Goal: Find specific page/section: Find specific page/section

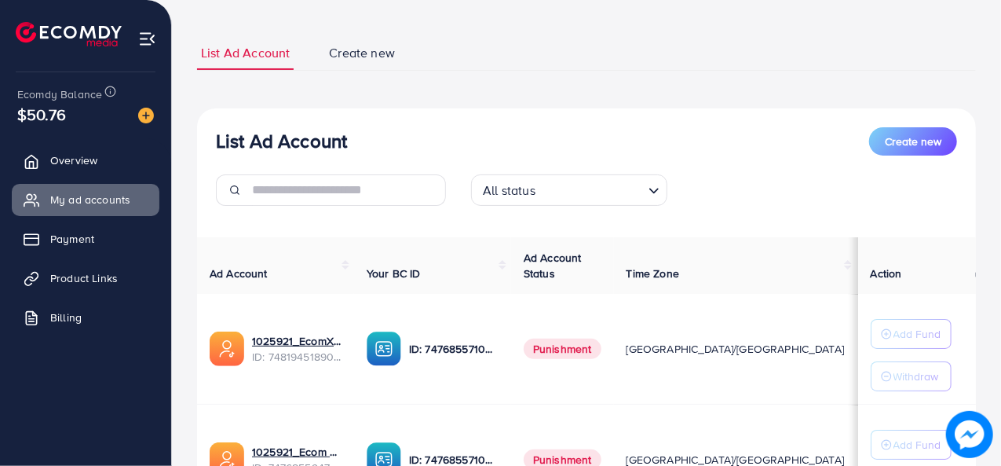
scroll to position [157, 0]
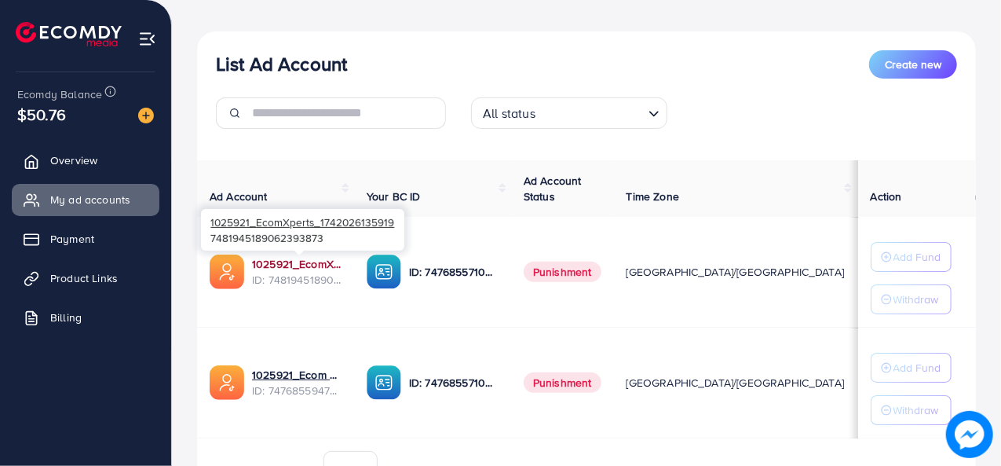
click at [313, 267] on link "1025921_EcomXperts_1742026135919" at bounding box center [297, 264] width 90 height 16
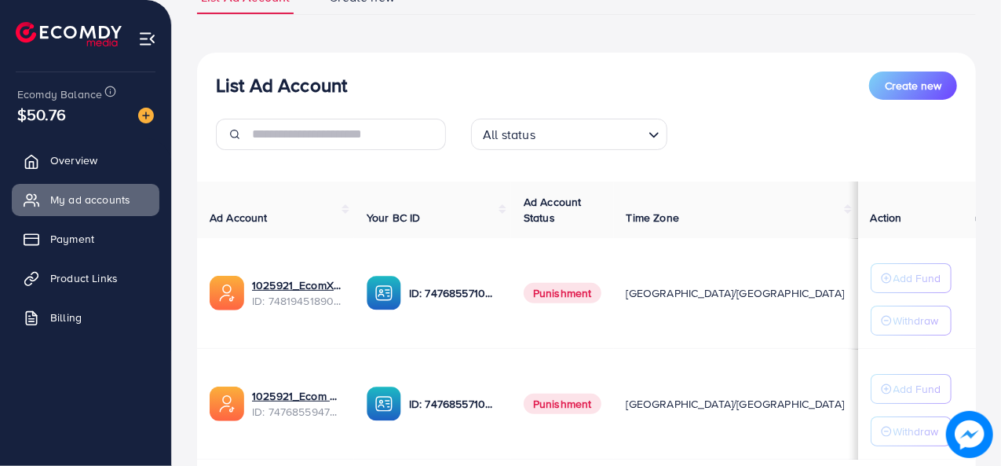
scroll to position [240, 0]
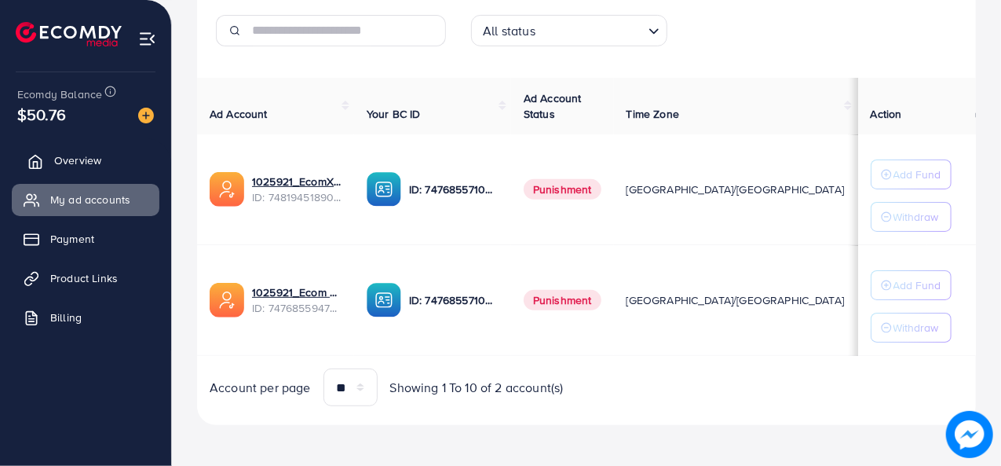
click at [55, 156] on span "Overview" at bounding box center [77, 160] width 47 height 16
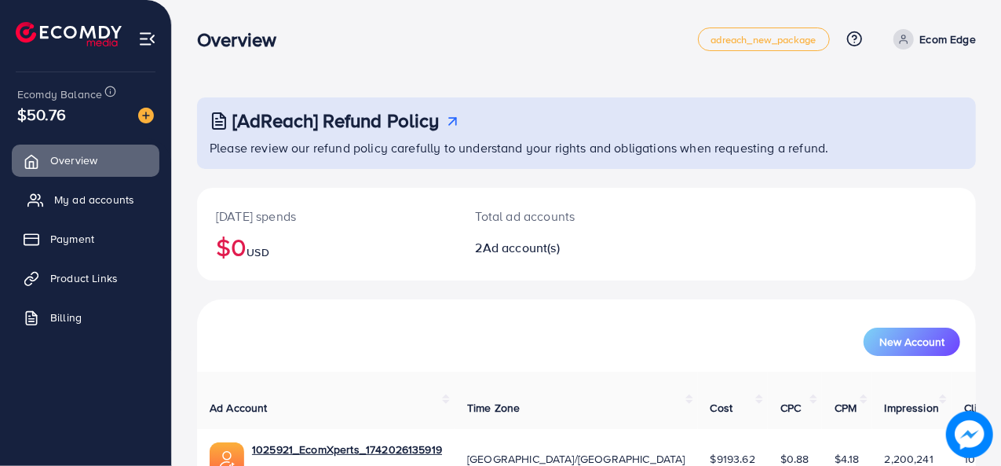
click at [104, 207] on span "My ad accounts" at bounding box center [94, 200] width 80 height 16
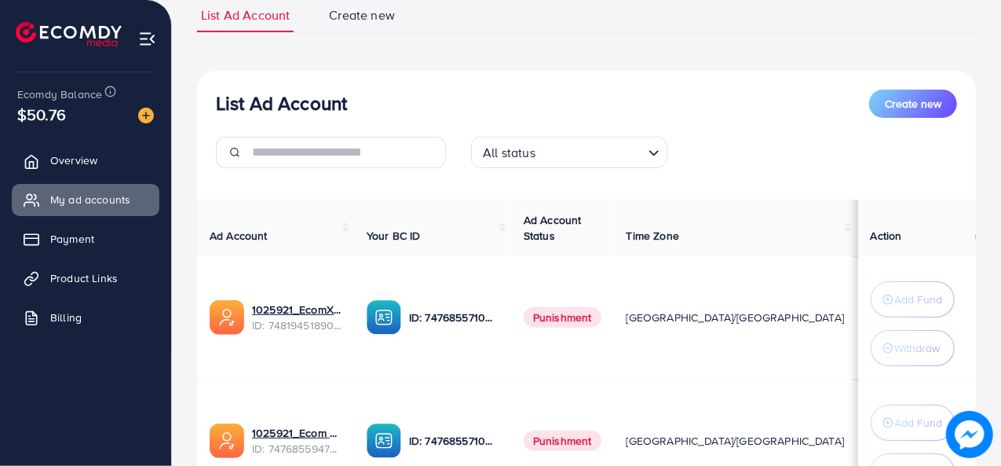
scroll to position [265, 0]
